Goal: Task Accomplishment & Management: Manage account settings

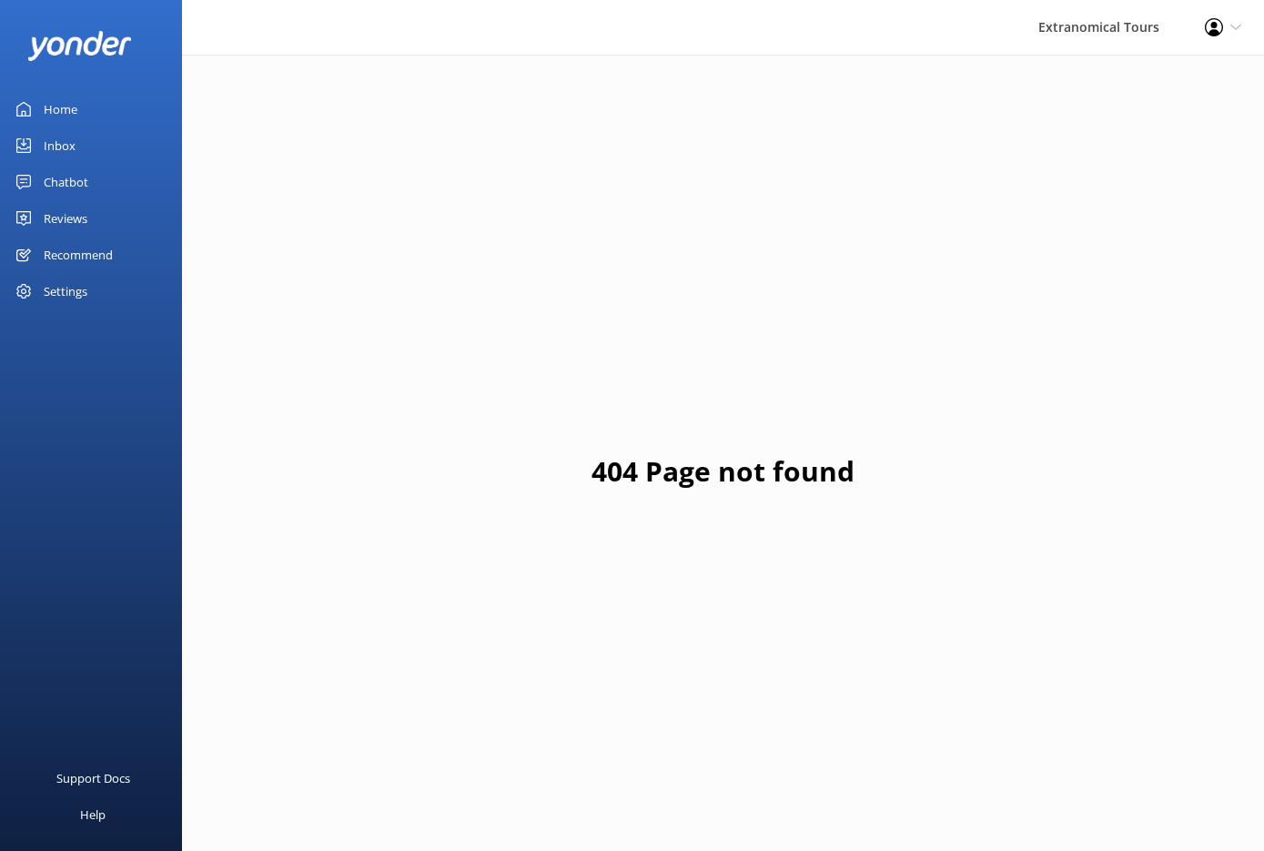
click at [85, 142] on link "Inbox" at bounding box center [91, 145] width 182 height 36
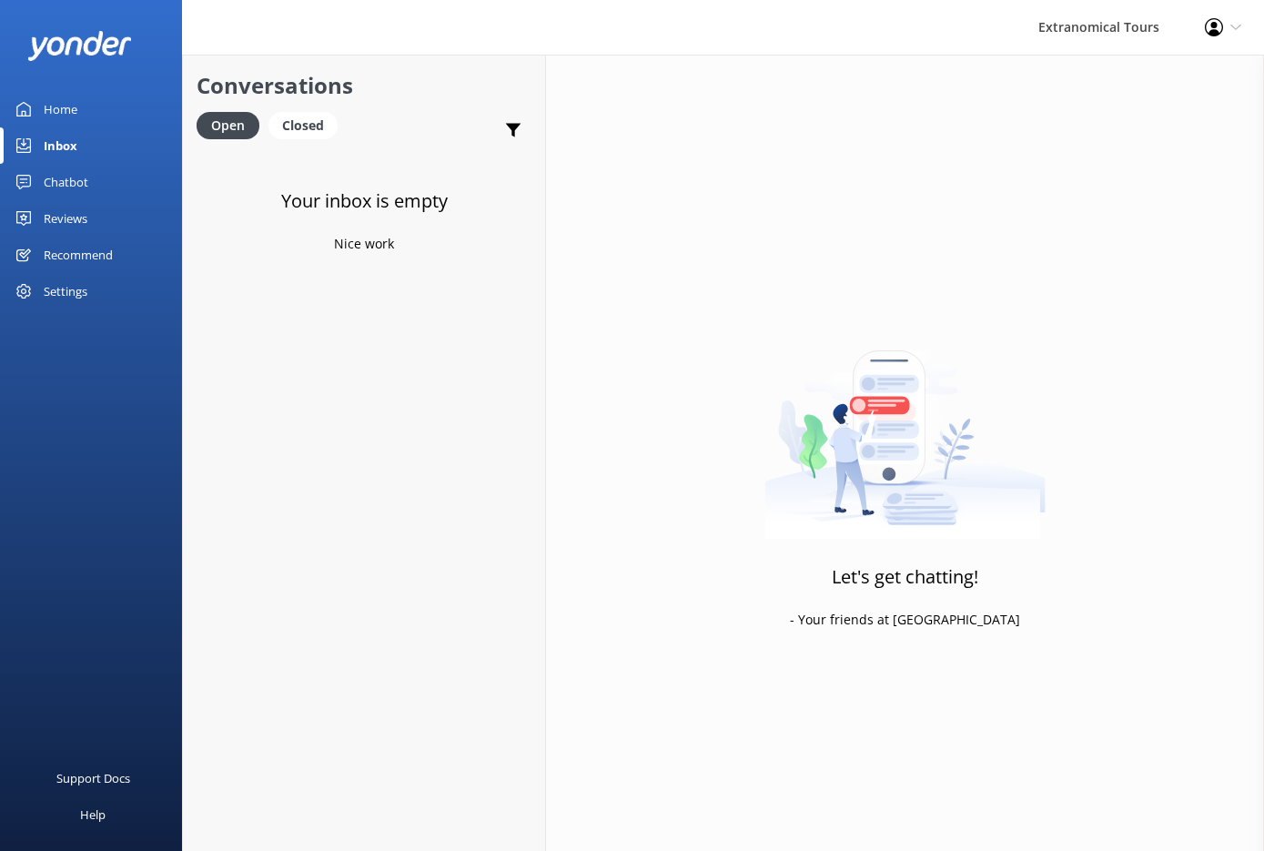
click at [100, 137] on link "Inbox" at bounding box center [91, 145] width 182 height 36
